Goal: Transaction & Acquisition: Purchase product/service

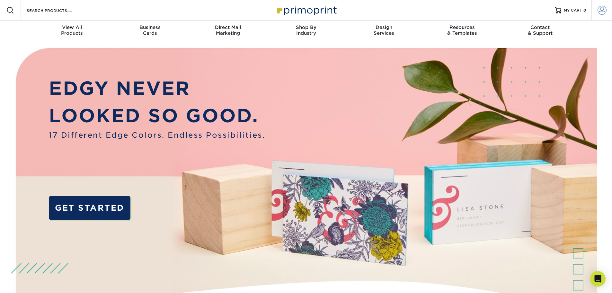
click at [599, 9] on span at bounding box center [601, 10] width 9 height 9
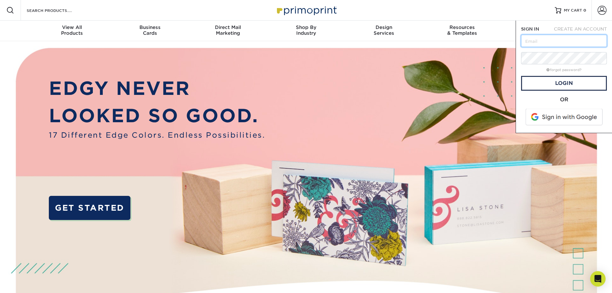
click at [560, 40] on input "text" at bounding box center [564, 41] width 86 height 12
click at [566, 35] on input "text" at bounding box center [564, 41] width 86 height 12
type input "[EMAIL_ADDRESS][DOMAIN_NAME]"
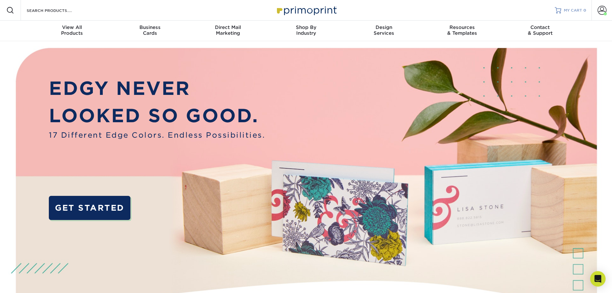
click at [579, 10] on span "MY CART" at bounding box center [573, 10] width 18 height 5
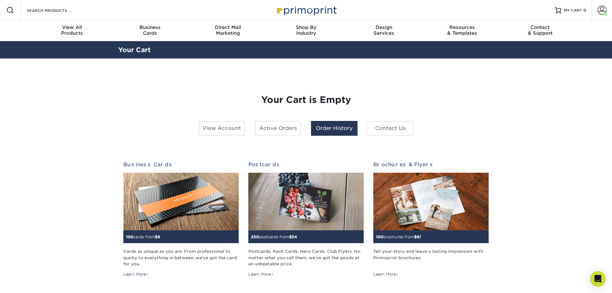
click at [324, 125] on link "Order History" at bounding box center [334, 128] width 47 height 15
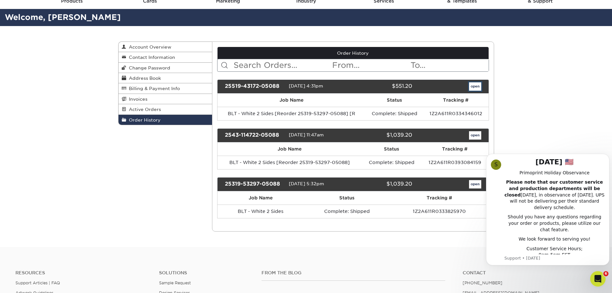
click at [474, 87] on link "open" at bounding box center [475, 86] width 12 height 8
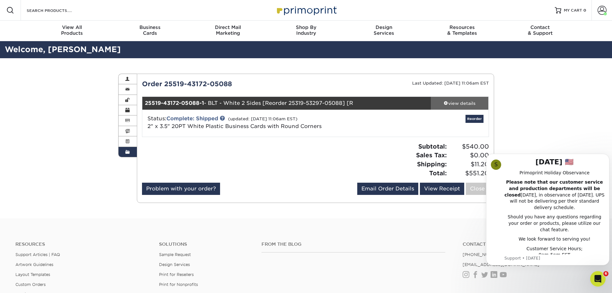
click at [462, 103] on div "view details" at bounding box center [460, 103] width 58 height 6
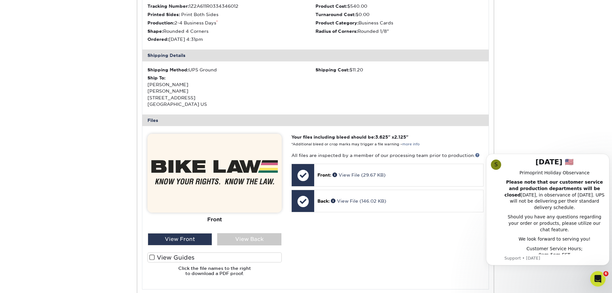
scroll to position [225, 0]
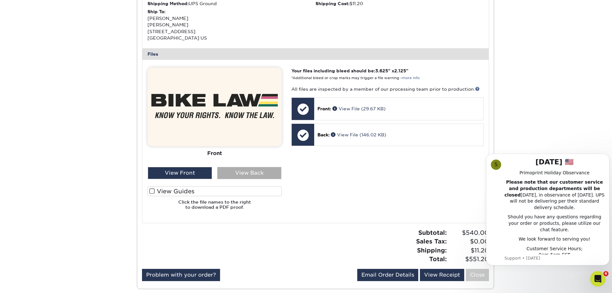
click at [245, 173] on div "View Back" at bounding box center [249, 173] width 64 height 12
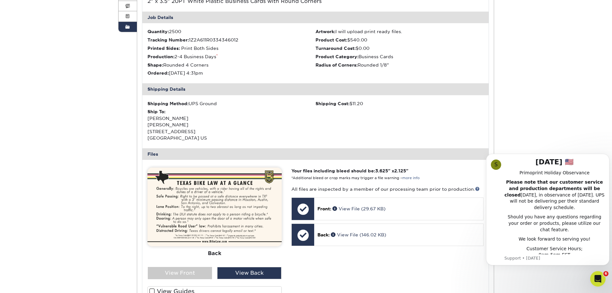
scroll to position [0, 0]
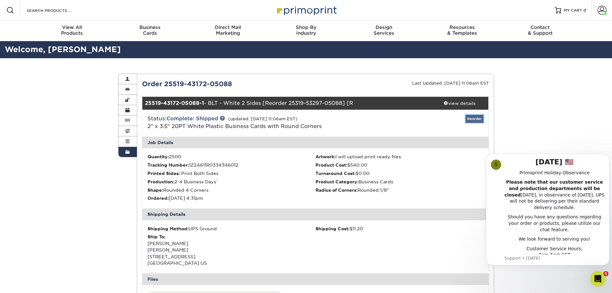
click at [477, 118] on link "Reorder" at bounding box center [474, 119] width 18 height 8
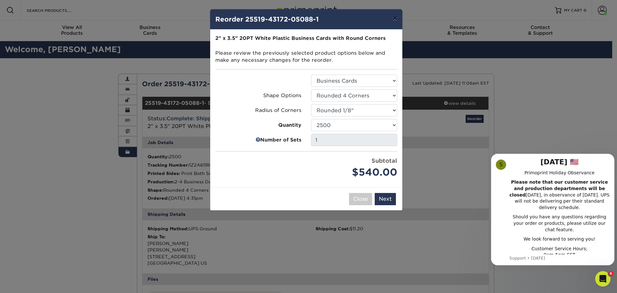
click at [398, 19] on button "×" at bounding box center [394, 18] width 15 height 18
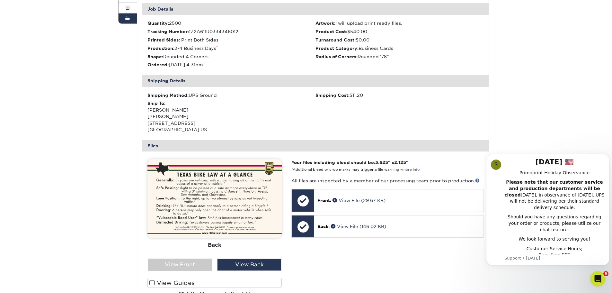
scroll to position [32, 0]
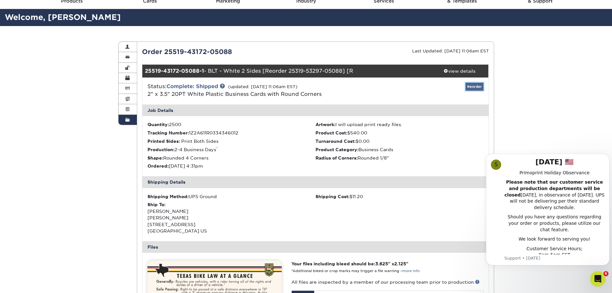
click at [472, 86] on link "Reorder" at bounding box center [474, 87] width 18 height 8
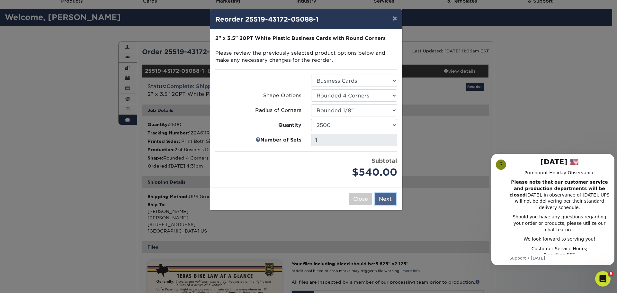
click at [387, 196] on button "Next" at bounding box center [385, 199] width 21 height 12
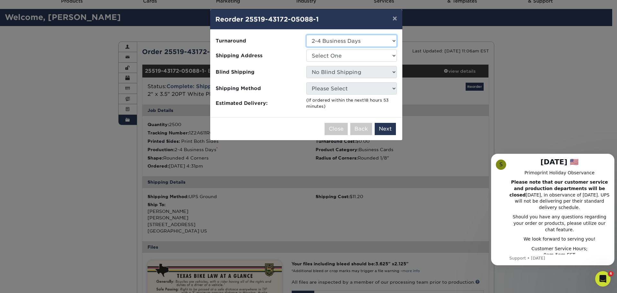
click at [383, 43] on select "Select One 2-4 Business Days" at bounding box center [351, 41] width 91 height 12
click at [306, 35] on select "Select One 2-4 Business Days" at bounding box center [351, 41] width 91 height 12
click at [375, 56] on select "Select One Law Firm Office" at bounding box center [351, 55] width 91 height 12
select select "280110"
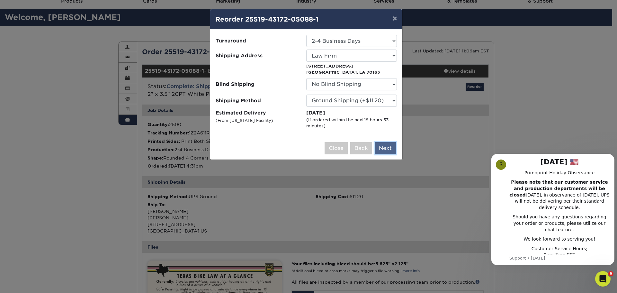
click at [387, 150] on button "Next" at bounding box center [385, 148] width 21 height 12
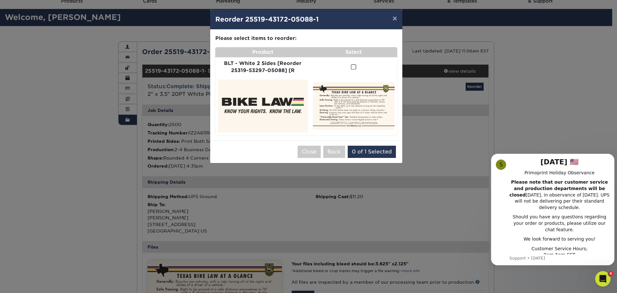
click at [356, 64] on span at bounding box center [353, 67] width 5 height 6
click at [0, 0] on input "checkbox" at bounding box center [0, 0] width 0 height 0
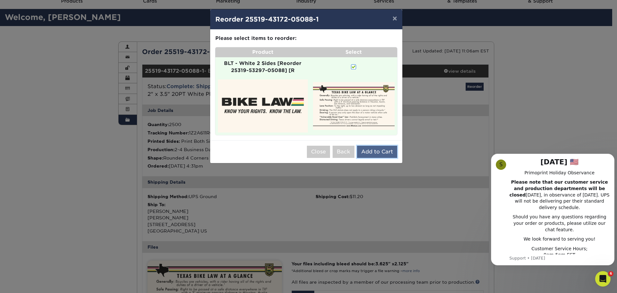
click at [380, 149] on button "Add to Cart" at bounding box center [377, 152] width 40 height 12
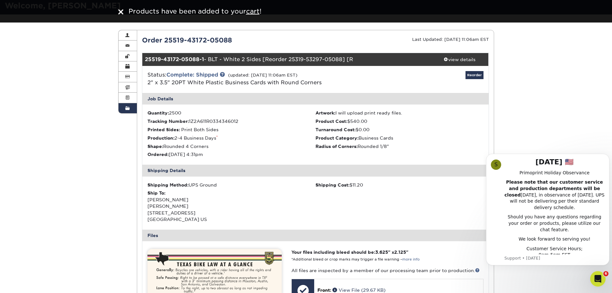
scroll to position [0, 0]
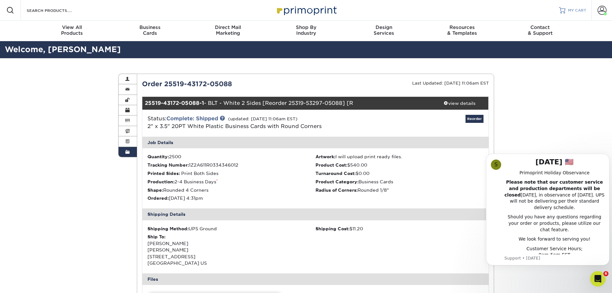
click at [565, 9] on div at bounding box center [562, 10] width 6 height 6
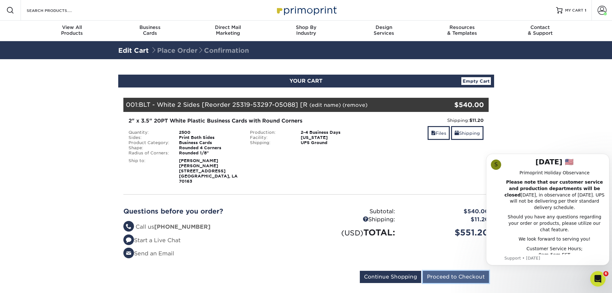
click at [461, 276] on input "Proceed to Checkout" at bounding box center [456, 276] width 66 height 12
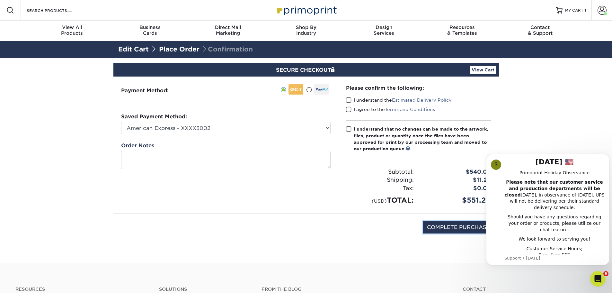
drag, startPoint x: 461, startPoint y: 225, endPoint x: 514, endPoint y: 111, distance: 125.7
click at [521, 115] on section "SECURE CHECKOUT View Cart Payment Method: Saved Payment Method:" at bounding box center [306, 160] width 612 height 205
click at [346, 98] on span at bounding box center [348, 100] width 5 height 6
click at [0, 0] on input "I understand the Estimated Delivery Policy" at bounding box center [0, 0] width 0 height 0
click at [347, 108] on span at bounding box center [348, 109] width 5 height 6
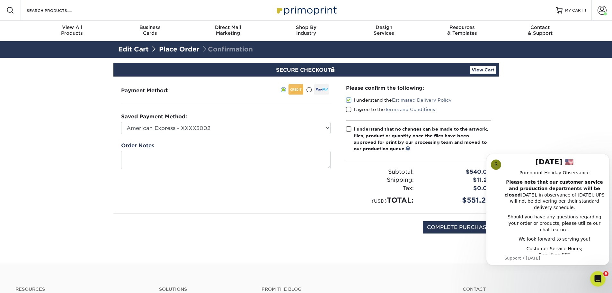
click at [0, 0] on input "I agree to the Terms and Conditions" at bounding box center [0, 0] width 0 height 0
click at [349, 128] on span at bounding box center [348, 129] width 5 height 6
click at [0, 0] on input "I understand that no changes can be made to the artwork, files, product or quan…" at bounding box center [0, 0] width 0 height 0
drag, startPoint x: 466, startPoint y: 234, endPoint x: 464, endPoint y: 231, distance: 3.6
click at [464, 232] on div "COMPLETE PURCHASE" at bounding box center [306, 230] width 376 height 34
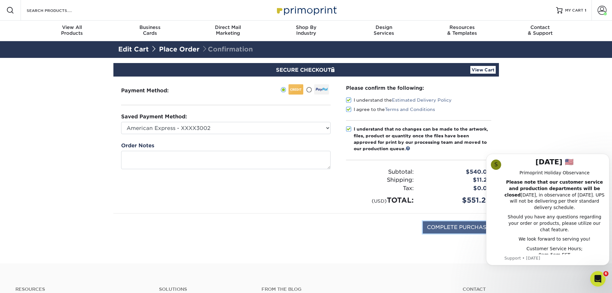
click at [464, 230] on input "COMPLETE PURCHASE" at bounding box center [458, 227] width 71 height 12
type input "PROCESSING, PLEASE WAIT..."
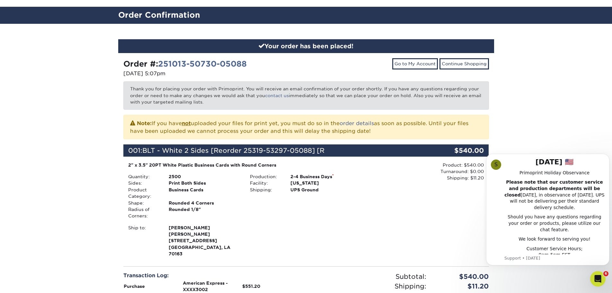
scroll to position [161, 0]
